Goal: Information Seeking & Learning: Find specific fact

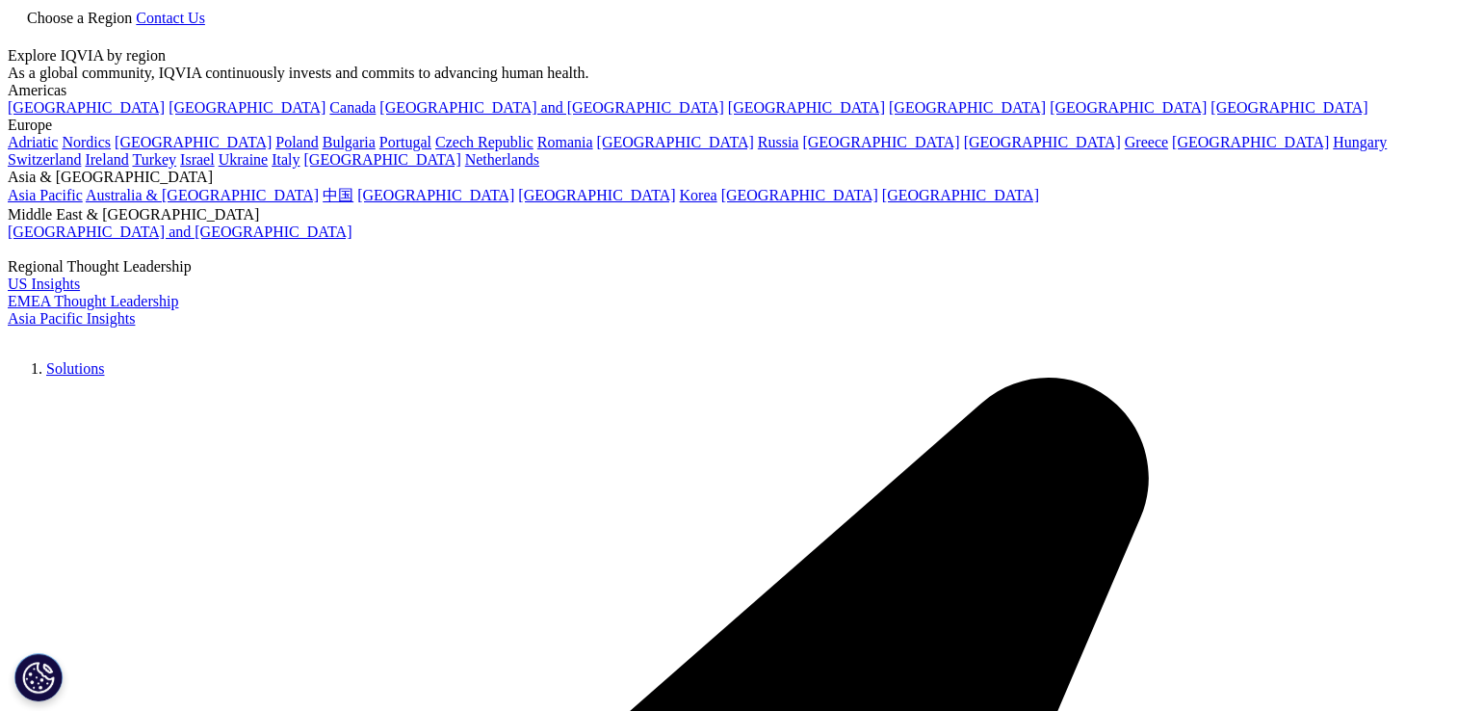
type input "[GEOGRAPHIC_DATA]全景解读"
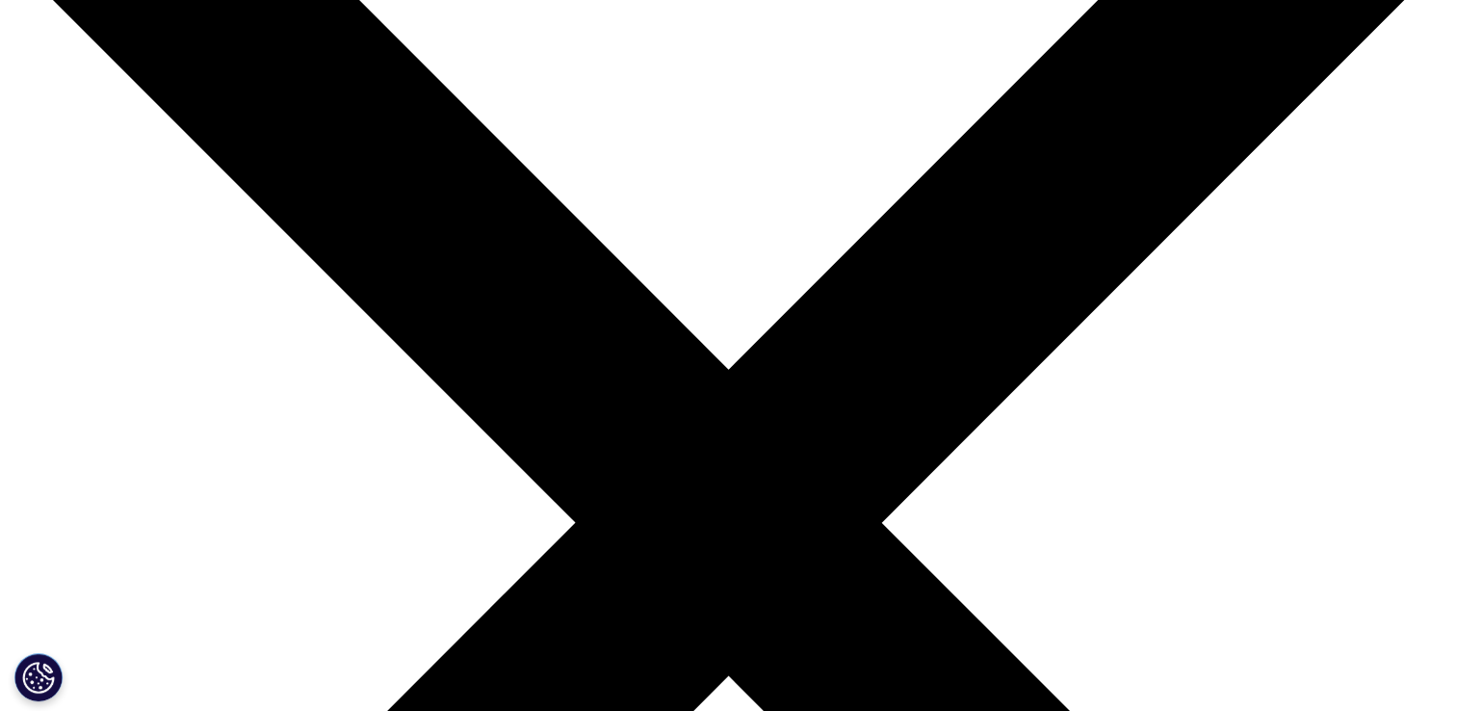
scroll to position [289, 0]
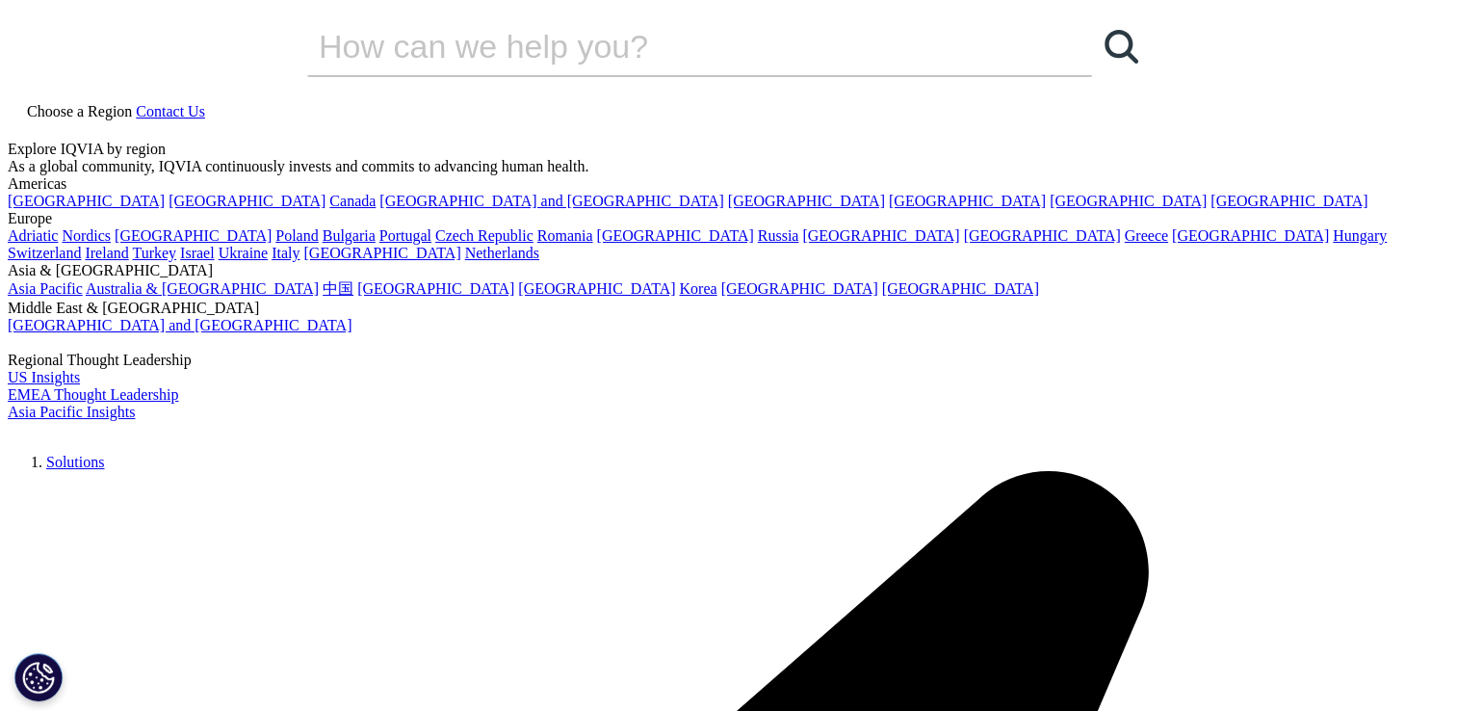
click at [23, 120] on icon at bounding box center [15, 128] width 15 height 16
click at [608, 75] on input "搜索" at bounding box center [672, 46] width 730 height 58
type input "特殊医药食品"
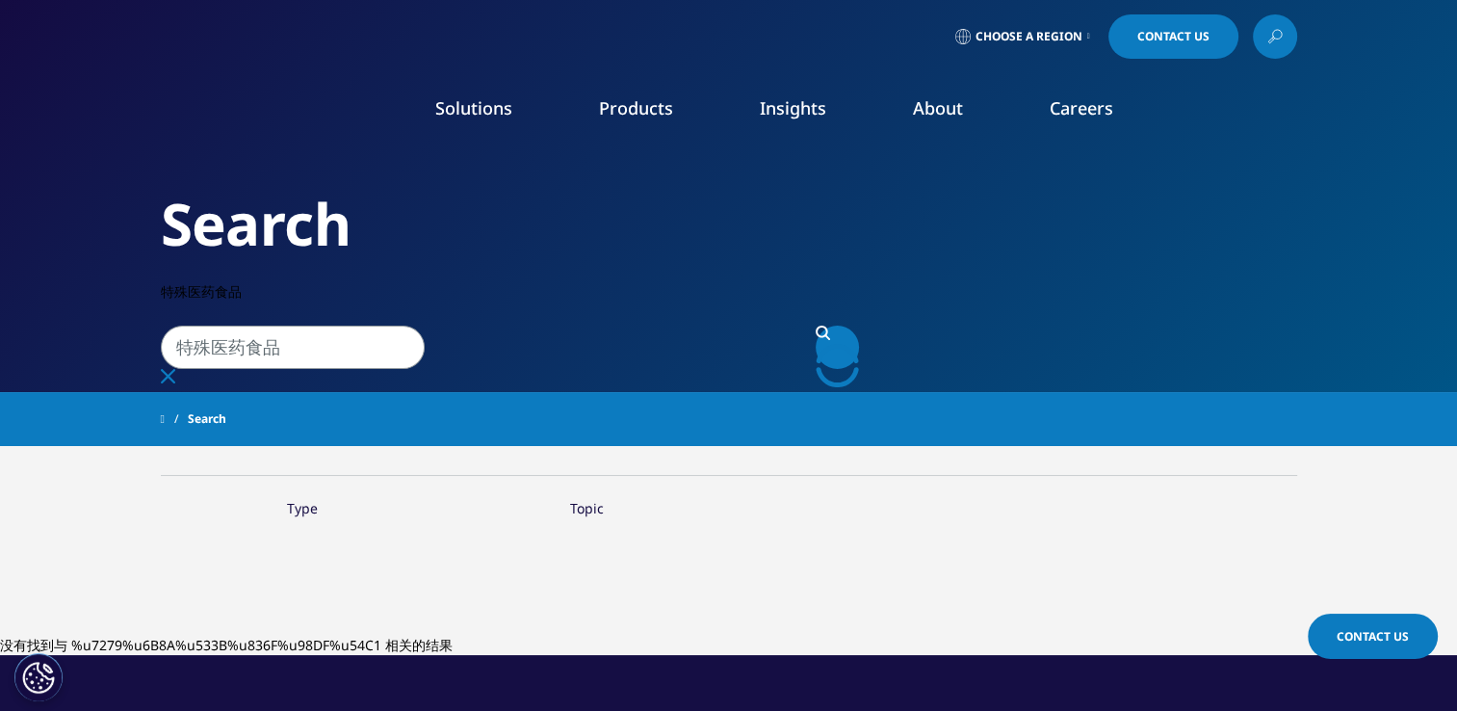
click at [425, 326] on input "特殊医药食品" at bounding box center [293, 347] width 264 height 43
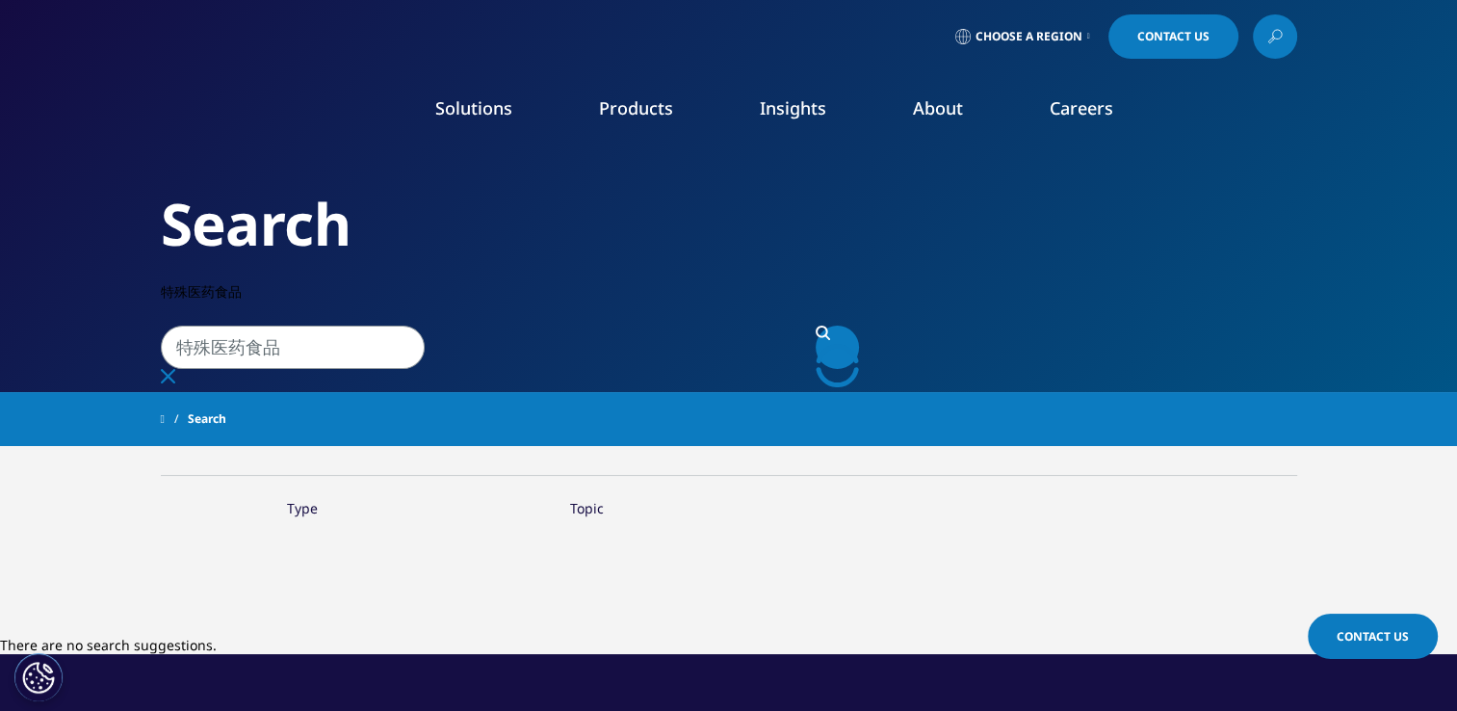
drag, startPoint x: 445, startPoint y: 314, endPoint x: 39, endPoint y: 306, distance: 406.6
click at [39, 306] on div "Clear Search Loading Choose a Region Contact Us" at bounding box center [728, 548] width 1457 height 1096
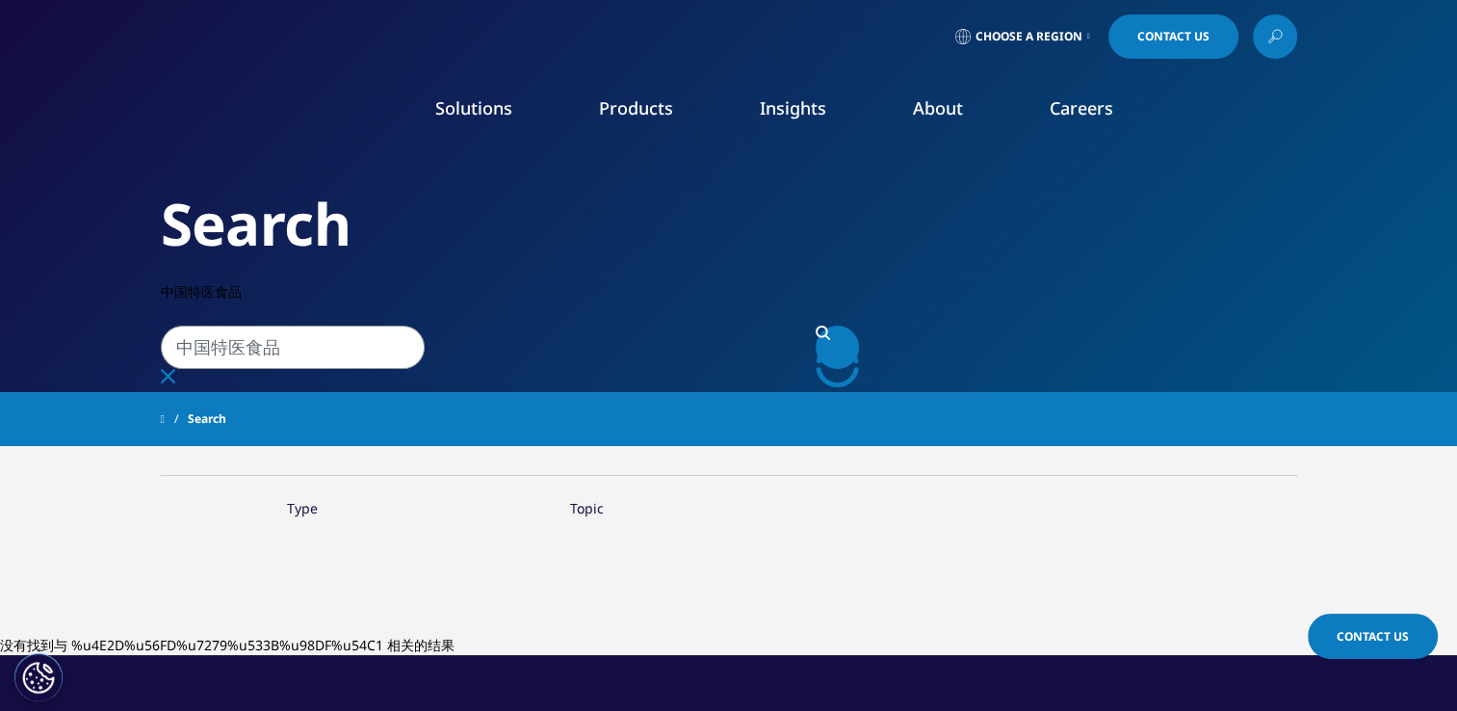
click at [226, 326] on input "中国特医食品" at bounding box center [293, 347] width 264 height 43
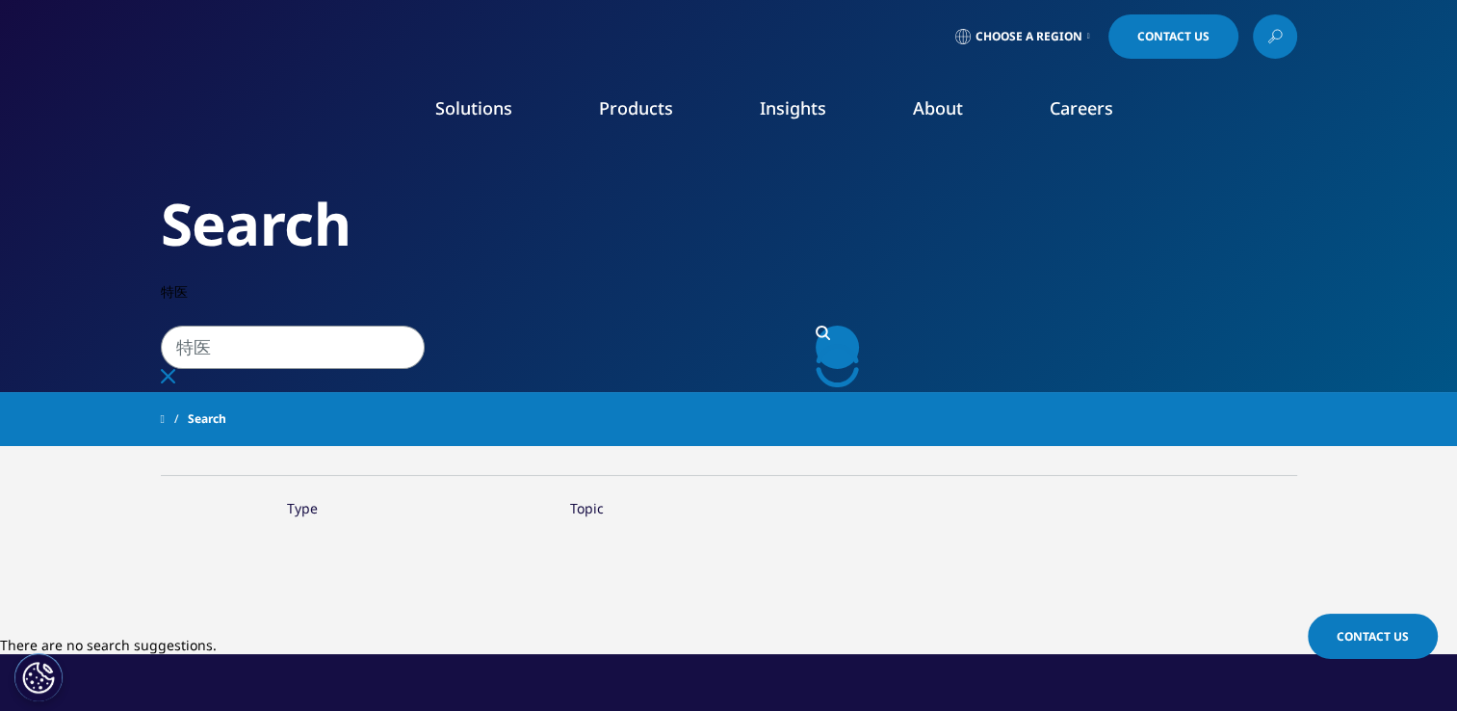
type input "特医"
click at [830, 326] on icon "Search" at bounding box center [823, 333] width 14 height 14
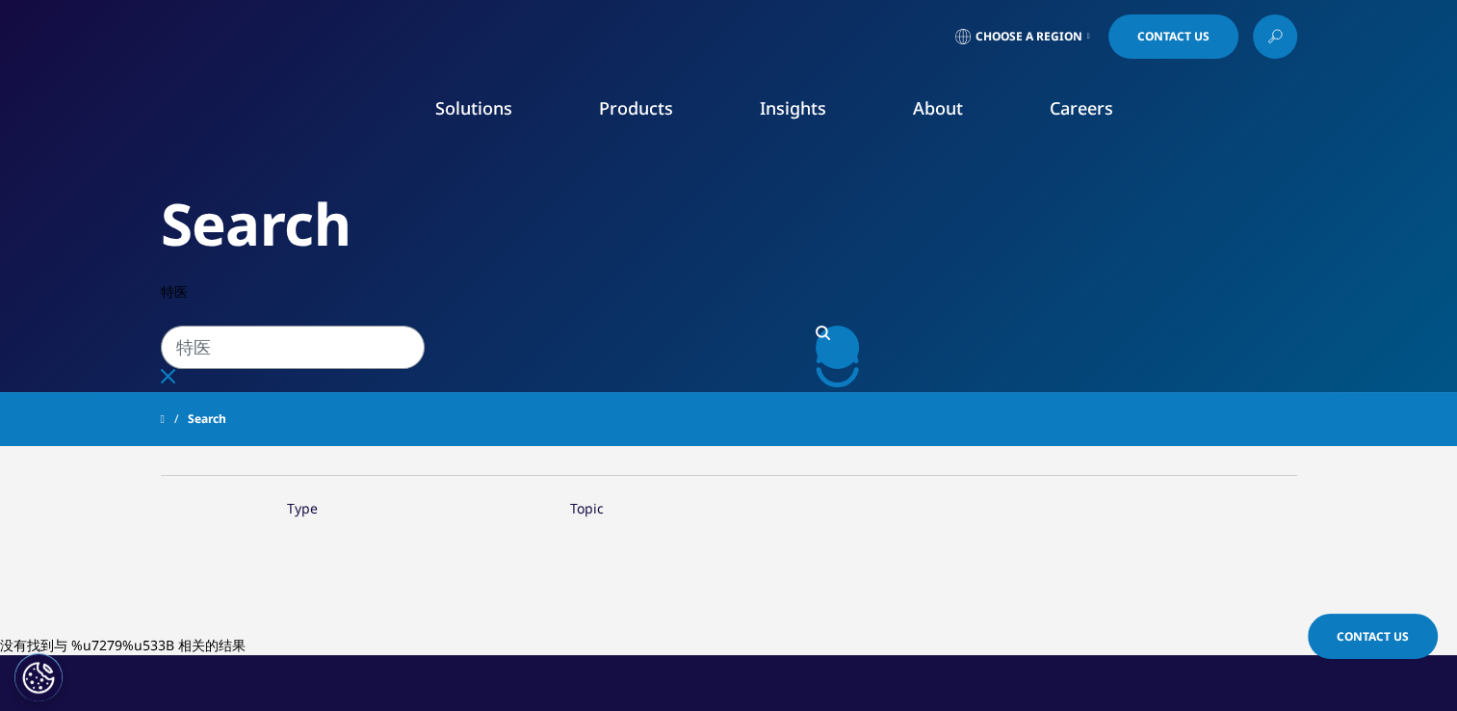
click at [828, 326] on icon "Search" at bounding box center [822, 332] width 13 height 13
click at [175, 369] on icon "Clear" at bounding box center [168, 376] width 14 height 14
